Goal: Check status: Check status

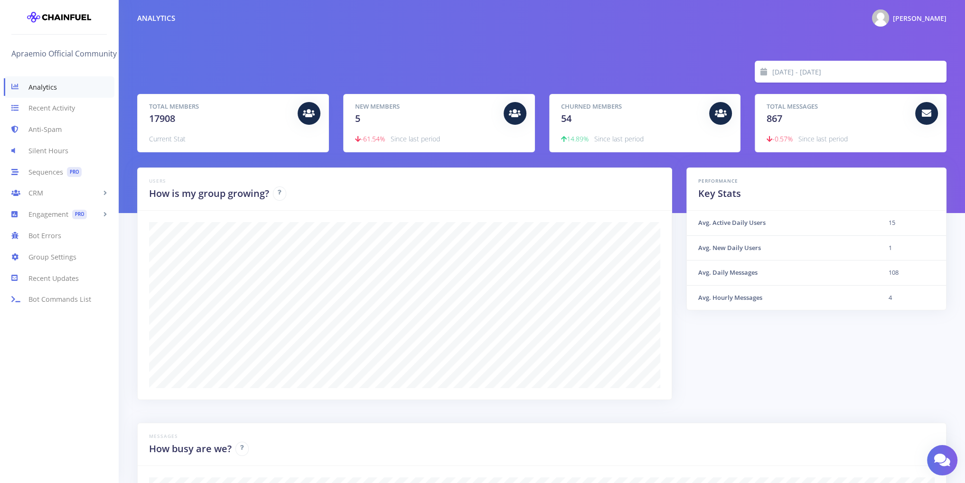
scroll to position [166, 785]
click at [792, 75] on input "[DATE] - [DATE]" at bounding box center [859, 72] width 174 height 22
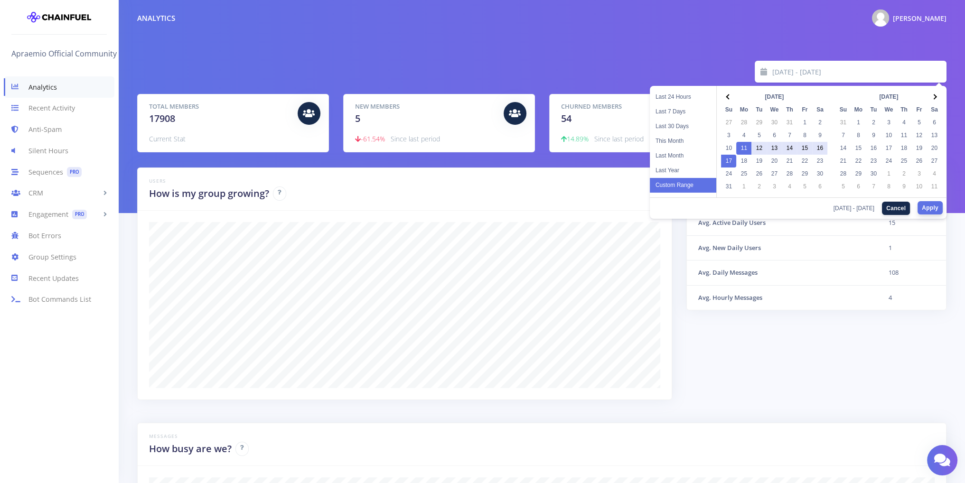
click at [923, 208] on button "Apply" at bounding box center [929, 207] width 25 height 13
type input "[DATE] - [DATE]"
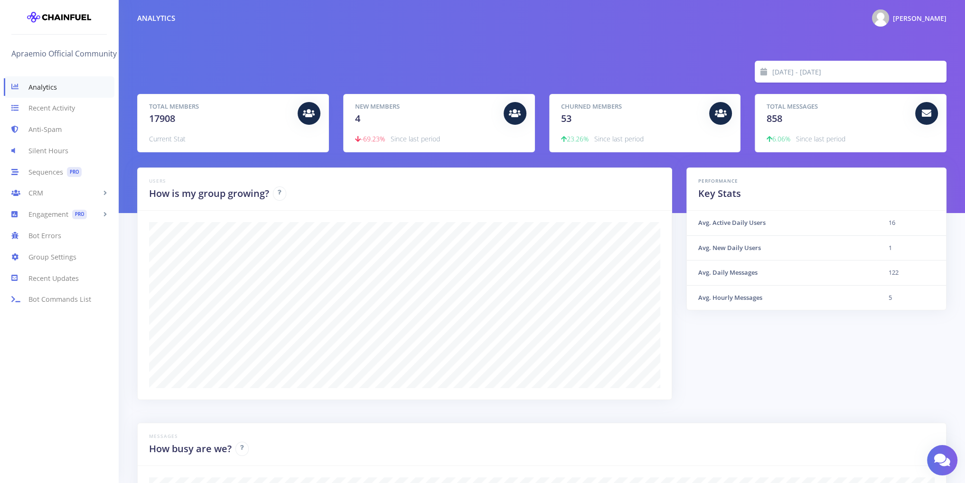
scroll to position [166, 785]
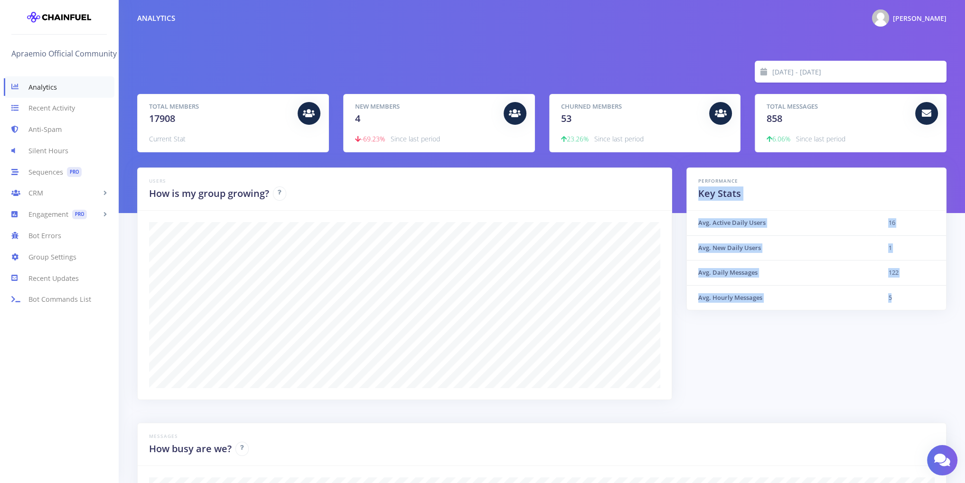
drag, startPoint x: 697, startPoint y: 187, endPoint x: 924, endPoint y: 290, distance: 249.8
click at [924, 290] on div "Performance Key Stats Avg. Active Daily Users 16 Avg. New Daily Users 1 Avg. Da…" at bounding box center [816, 239] width 260 height 143
copy div "Key Stats Avg. Active Daily Users 16 Avg. New Daily Users 1 Avg. Daily Messages…"
